Goal: Information Seeking & Learning: Learn about a topic

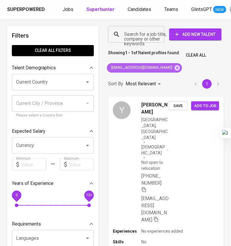
drag, startPoint x: 161, startPoint y: 64, endPoint x: 161, endPoint y: 60, distance: 3.9
click at [161, 64] on div "[EMAIL_ADDRESS][DOMAIN_NAME]" at bounding box center [144, 67] width 75 height 9
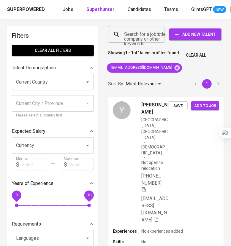
click at [148, 40] on input "Search for a job title, company or other keywords" at bounding box center [137, 34] width 30 height 11
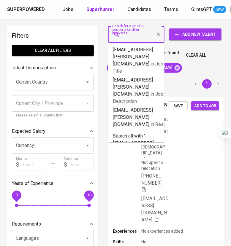
type input "[EMAIL_ADDRESS][PERSON_NAME][DOMAIN_NAME]"
click at [132, 132] on p "Search all with " [EMAIL_ADDRESS][PERSON_NAME][DOMAIN_NAME] "" at bounding box center [136, 146] width 47 height 28
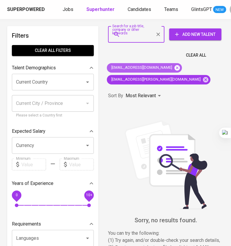
click at [174, 66] on icon at bounding box center [176, 67] width 5 height 5
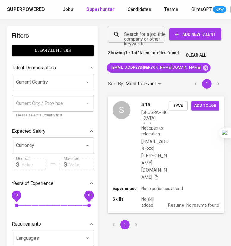
click at [198, 185] on div "Experiences No experiences added" at bounding box center [165, 188] width 106 height 6
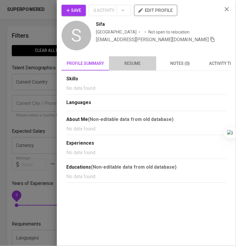
click at [132, 61] on span "resume" at bounding box center [133, 63] width 40 height 7
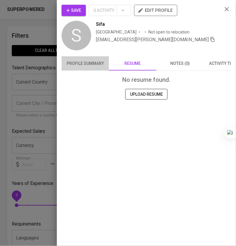
click at [98, 62] on span "profile summary" at bounding box center [85, 63] width 40 height 7
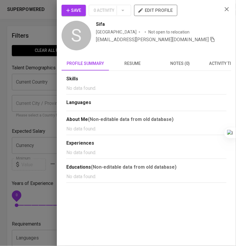
drag, startPoint x: 227, startPoint y: 9, endPoint x: 236, endPoint y: 15, distance: 11.0
click at [227, 9] on icon "button" at bounding box center [227, 9] width 4 height 4
